Goal: Find specific page/section: Find specific page/section

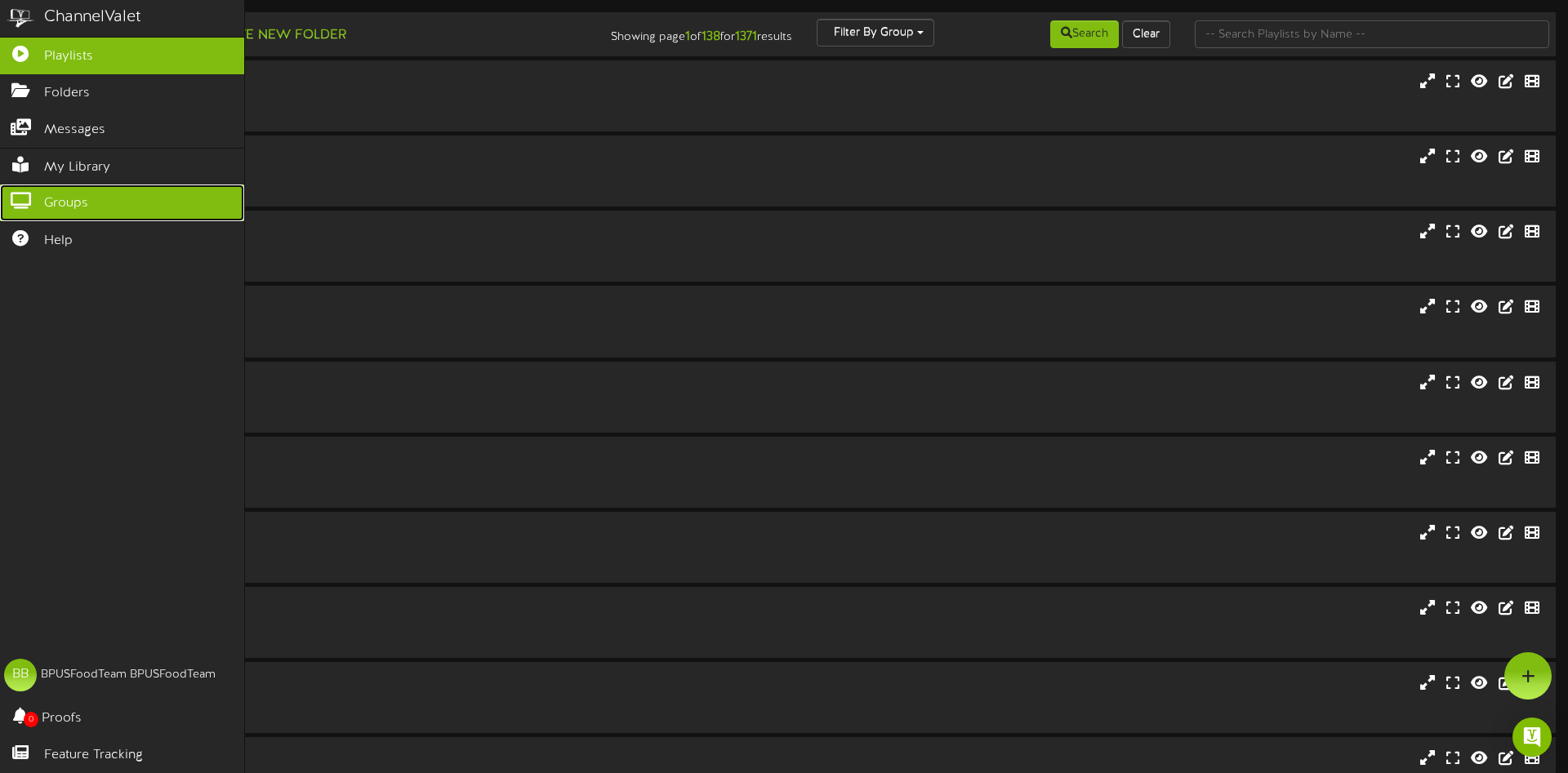
click at [72, 198] on span "Groups" at bounding box center [66, 204] width 44 height 18
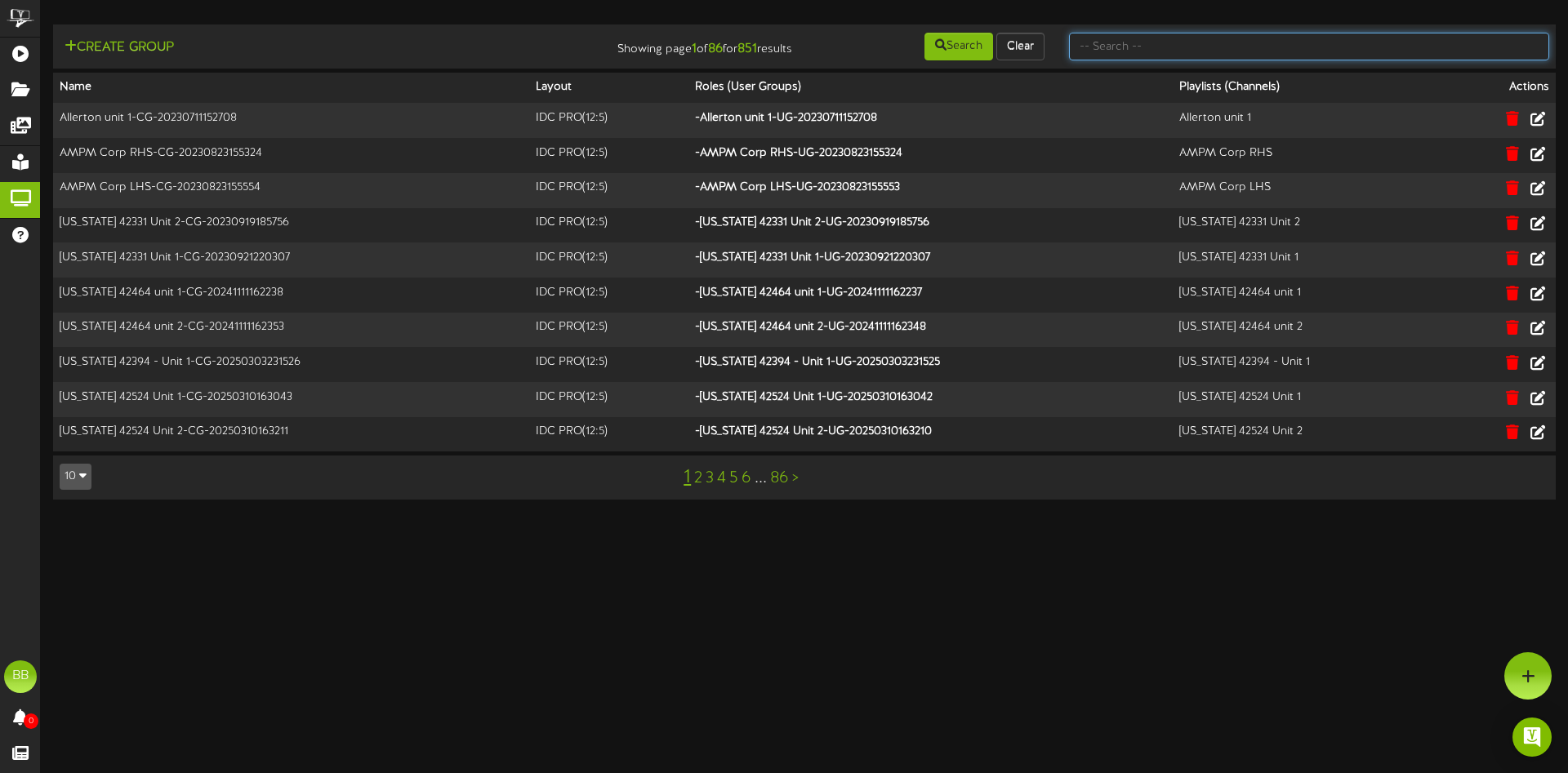
click at [1190, 54] on input "text" at bounding box center [1309, 46] width 480 height 28
type input "tfc"
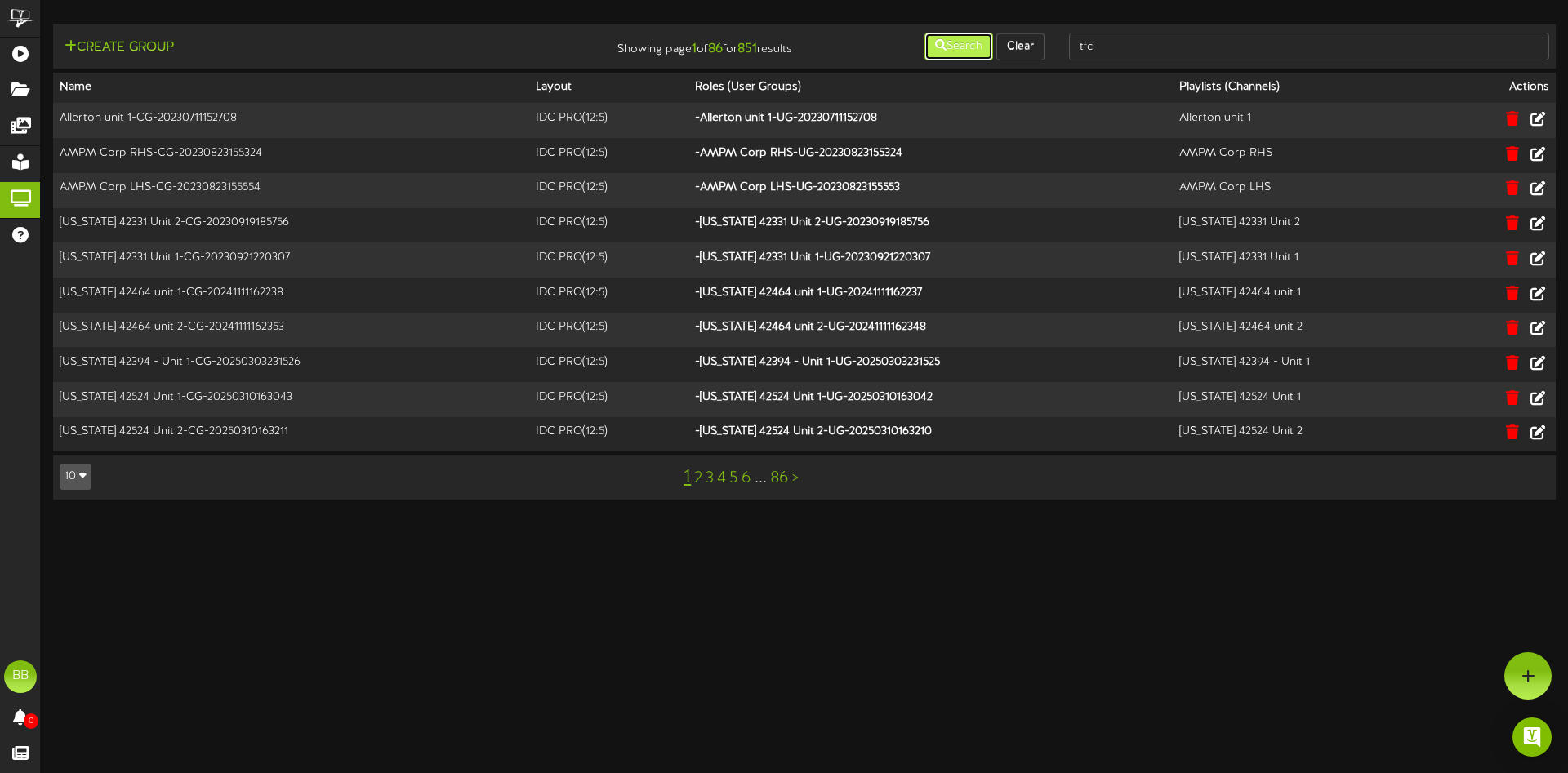
click at [946, 43] on button "Search" at bounding box center [958, 46] width 69 height 28
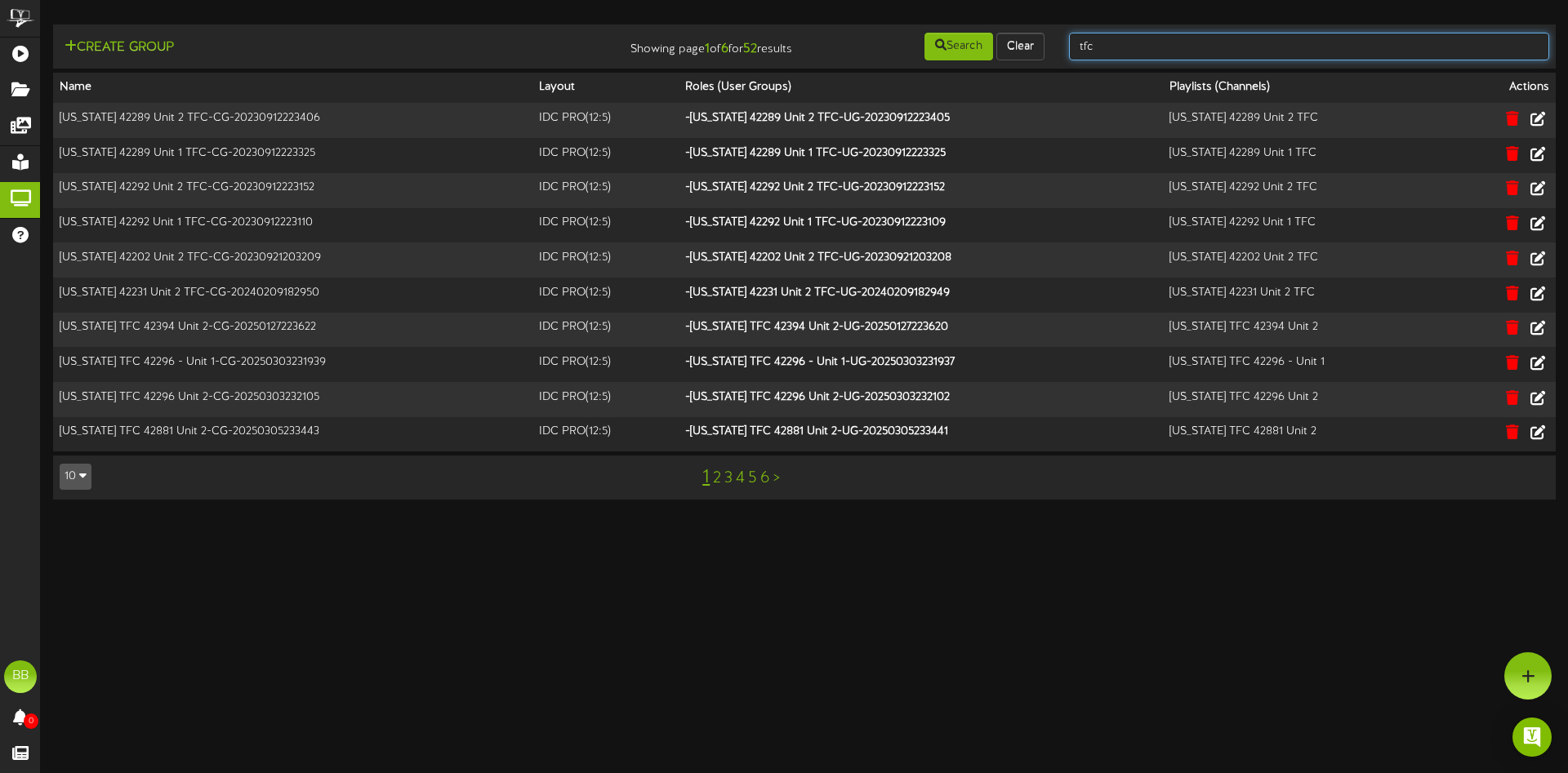
click at [1165, 36] on input "tfc" at bounding box center [1309, 46] width 480 height 28
click at [1126, 48] on input "text" at bounding box center [1309, 46] width 480 height 28
type input "southern california"
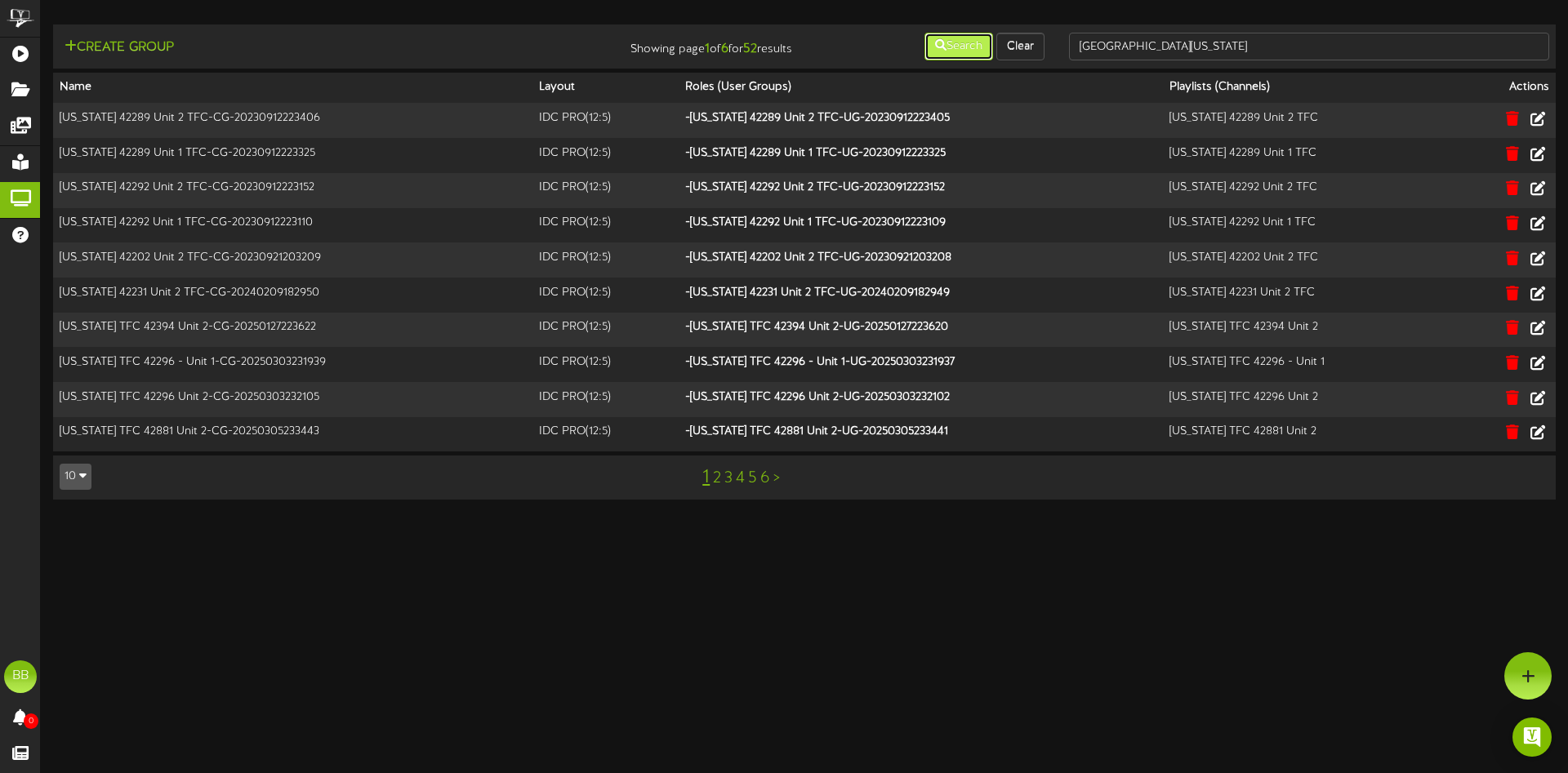
click at [952, 48] on button "Search" at bounding box center [958, 46] width 69 height 28
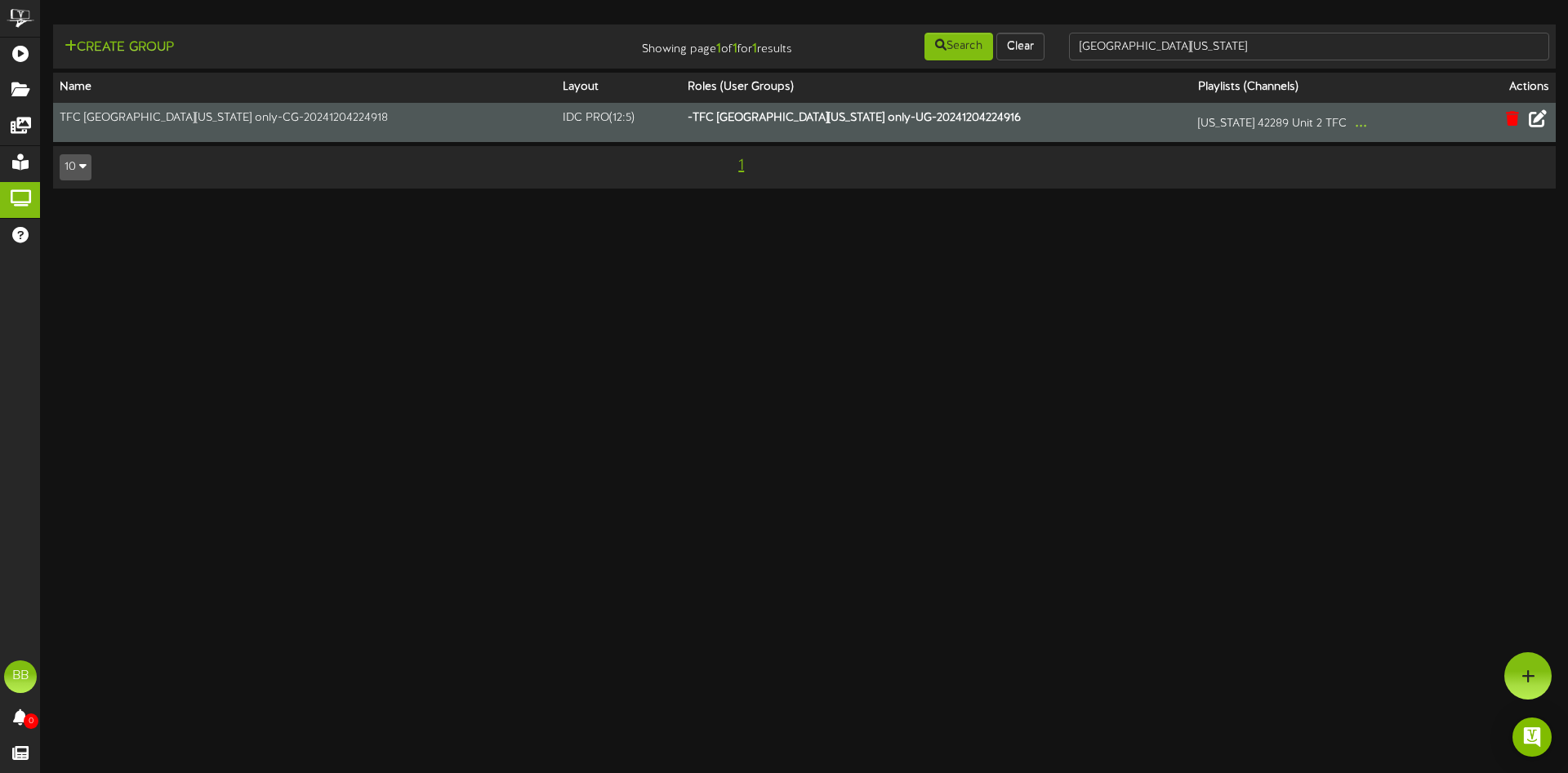
click at [1539, 121] on icon at bounding box center [1537, 117] width 18 height 18
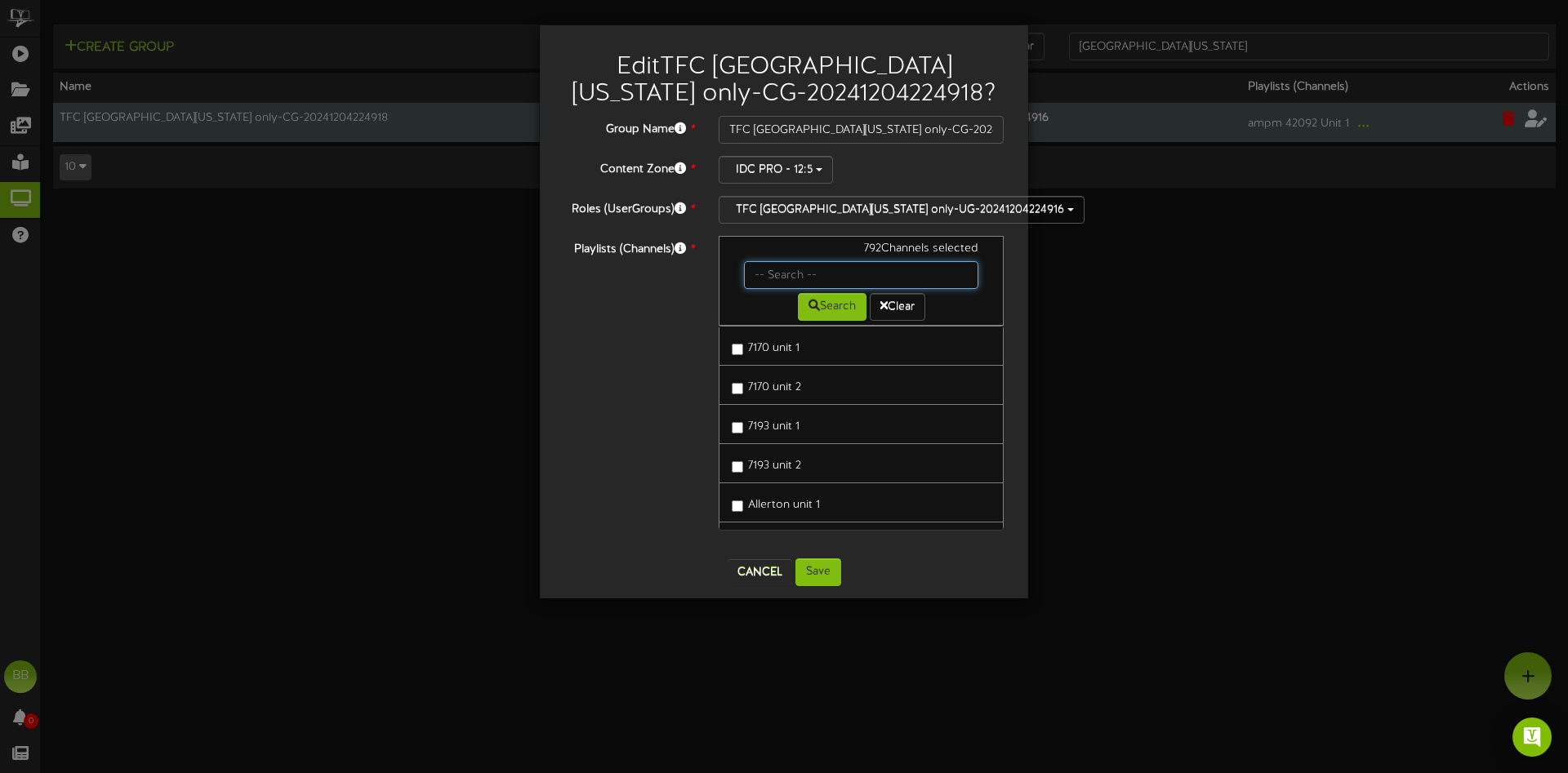
click at [787, 276] on input "text" at bounding box center [861, 275] width 235 height 28
type input "66463"
click at [819, 315] on button "Search" at bounding box center [832, 307] width 69 height 28
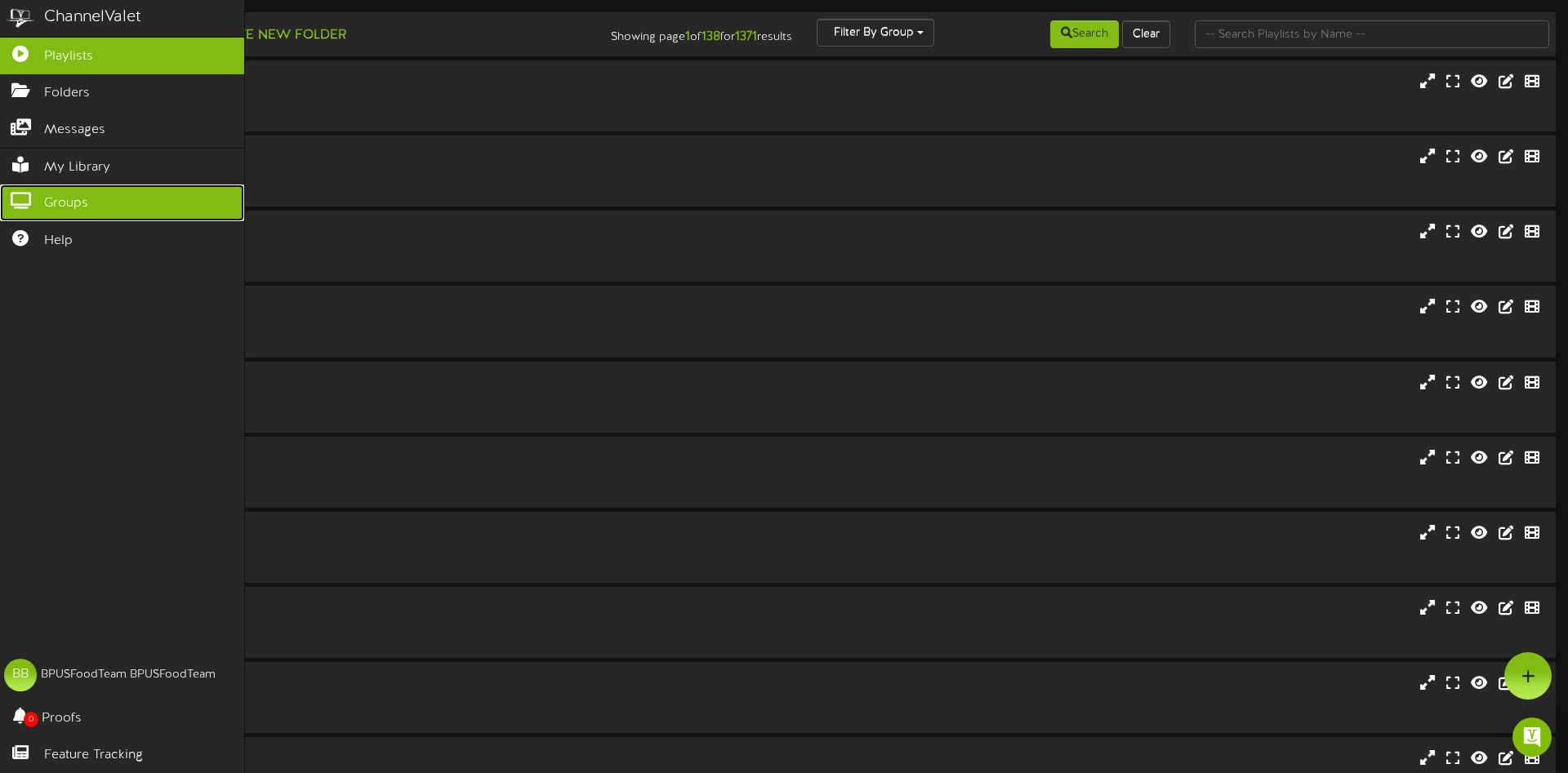
click at [82, 198] on span "Groups" at bounding box center [66, 204] width 44 height 18
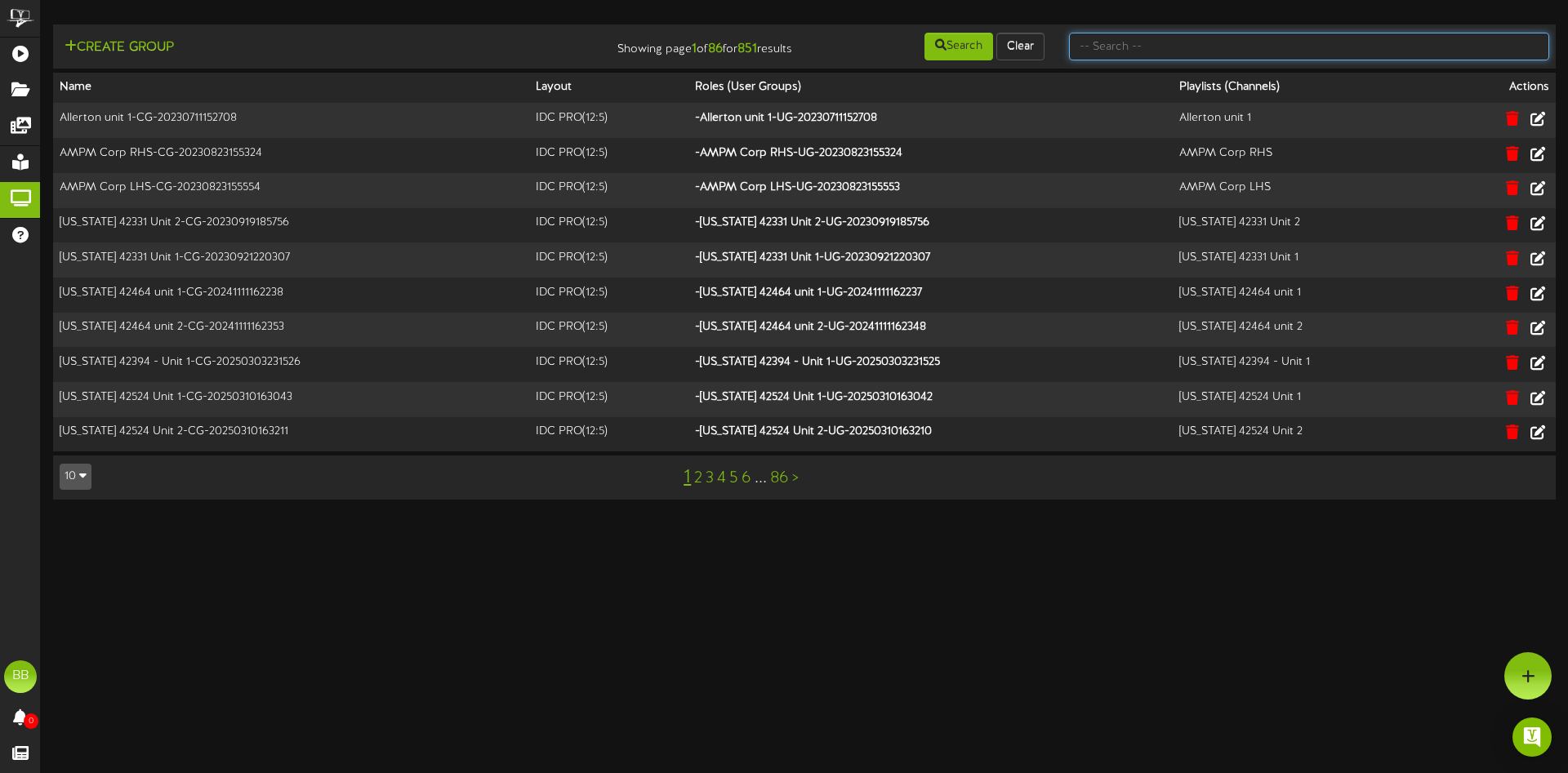
click at [1206, 53] on input "text" at bounding box center [1309, 46] width 480 height 28
type input "66463"
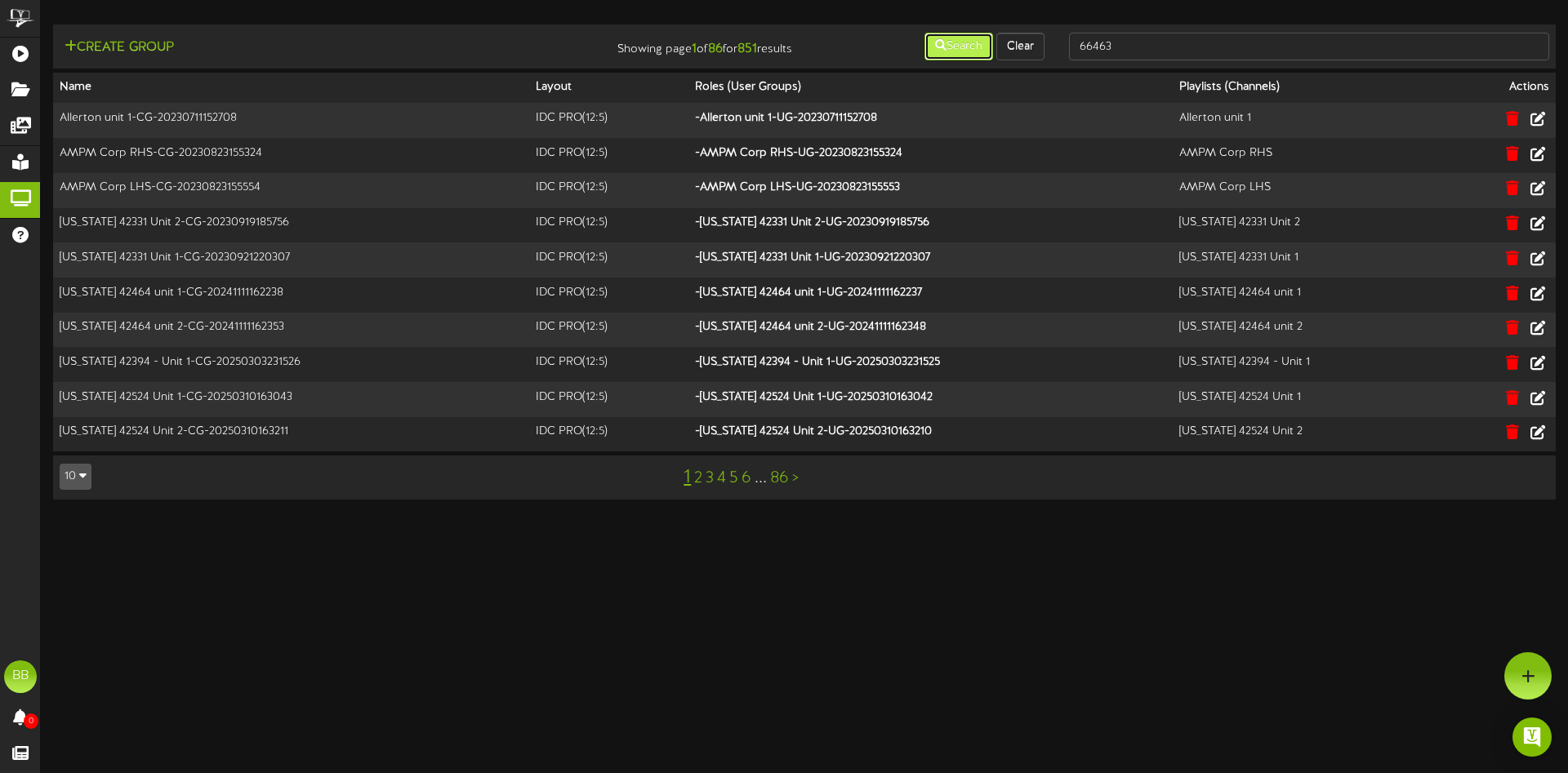
click at [961, 48] on button "Search" at bounding box center [958, 46] width 69 height 28
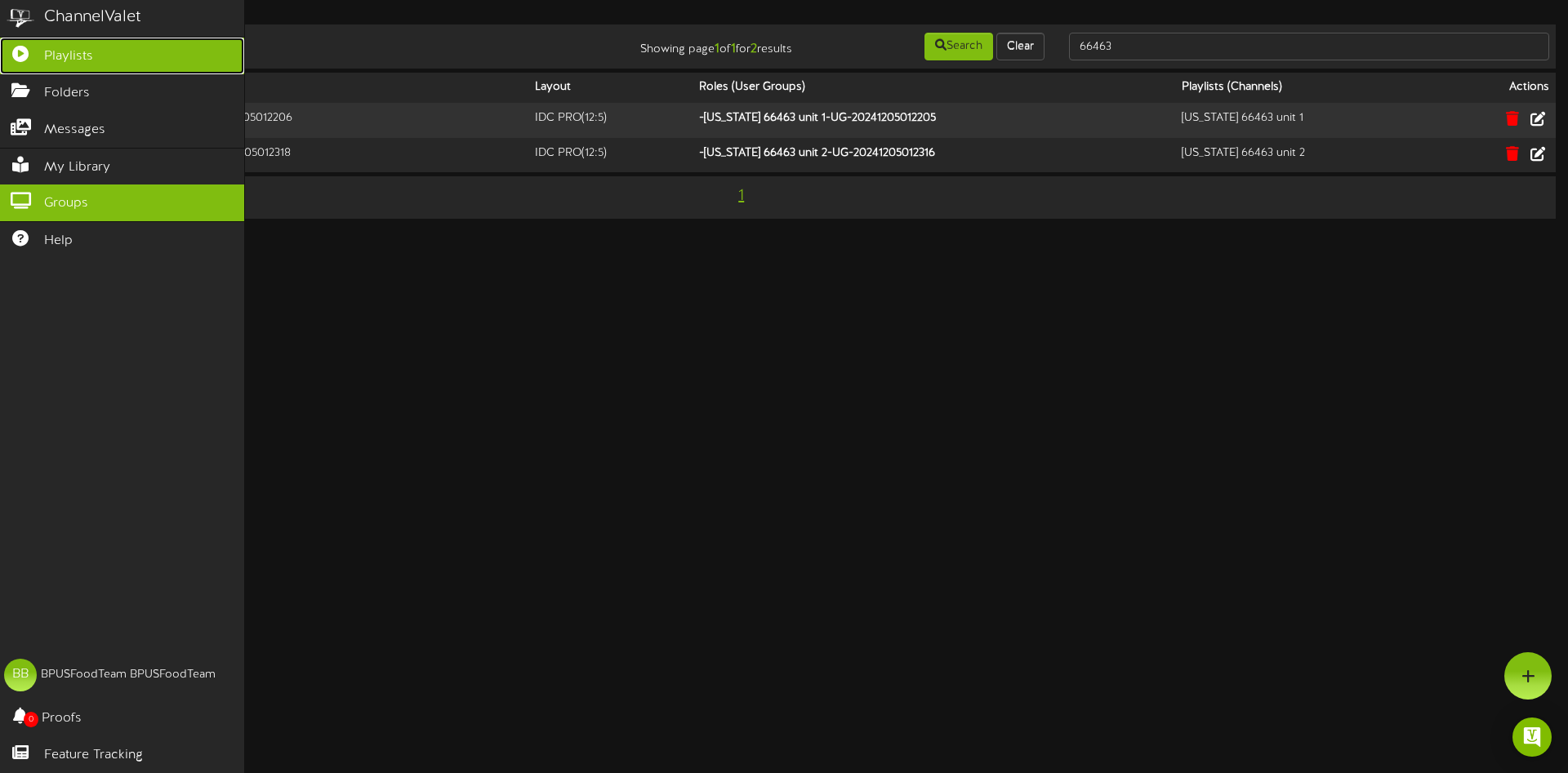
click at [20, 54] on icon at bounding box center [20, 52] width 41 height 13
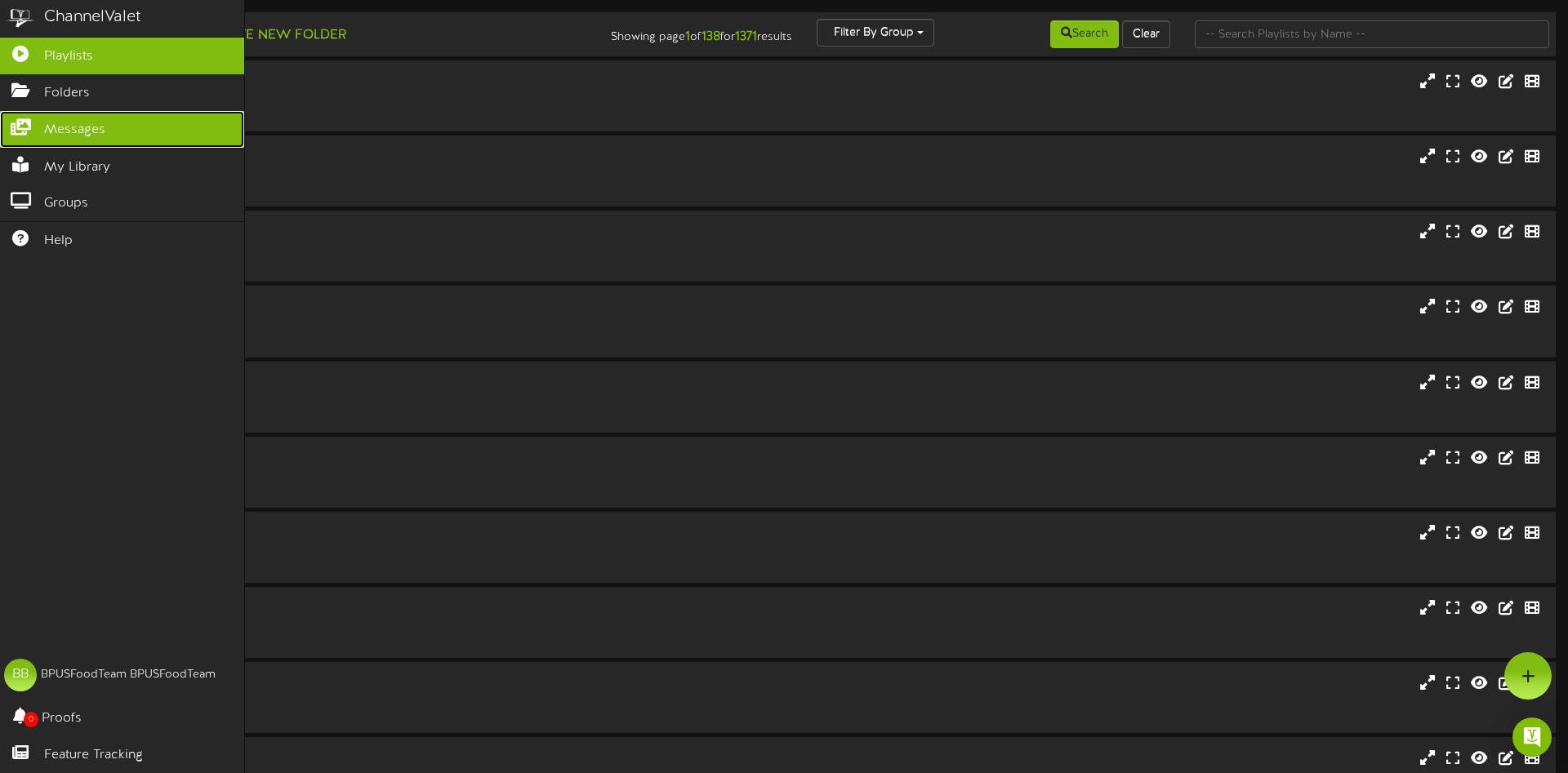
click at [60, 121] on span "Messages" at bounding box center [75, 130] width 61 height 18
